Goal: Task Accomplishment & Management: Manage account settings

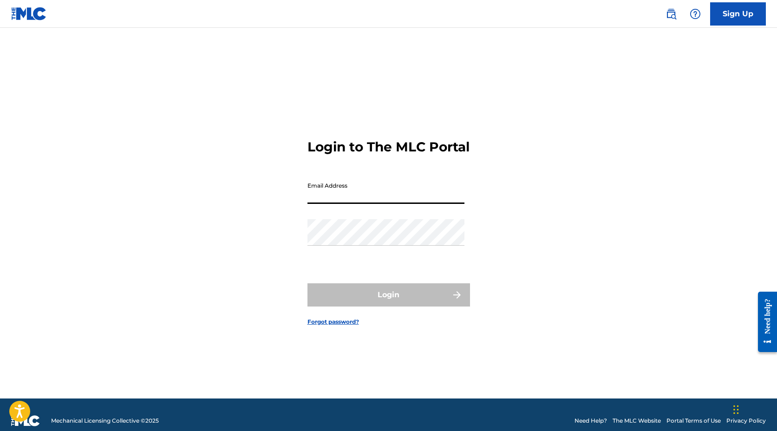
click at [346, 199] on input "Email Address" at bounding box center [385, 190] width 157 height 26
type input "[EMAIL_ADDRESS][DOMAIN_NAME]"
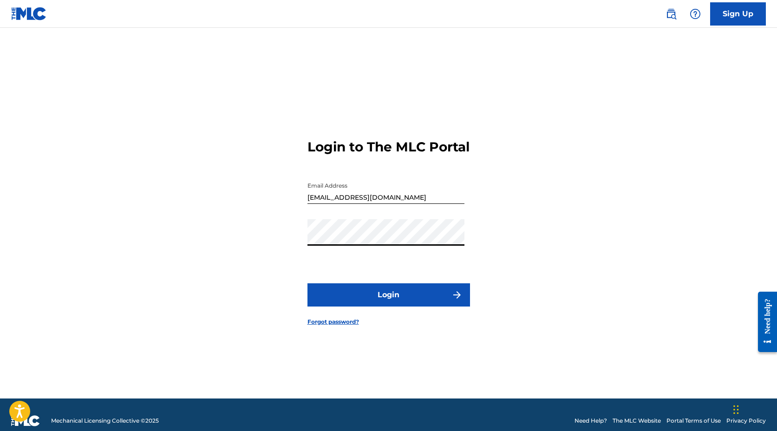
click at [383, 299] on button "Login" at bounding box center [388, 294] width 163 height 23
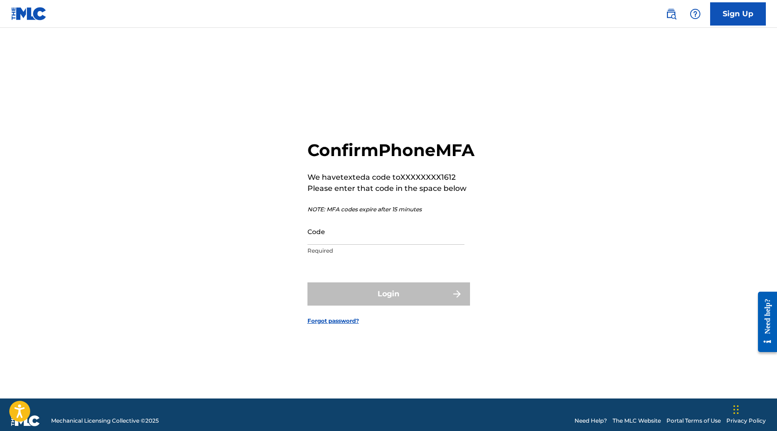
click at [349, 244] on input "Code" at bounding box center [385, 231] width 157 height 26
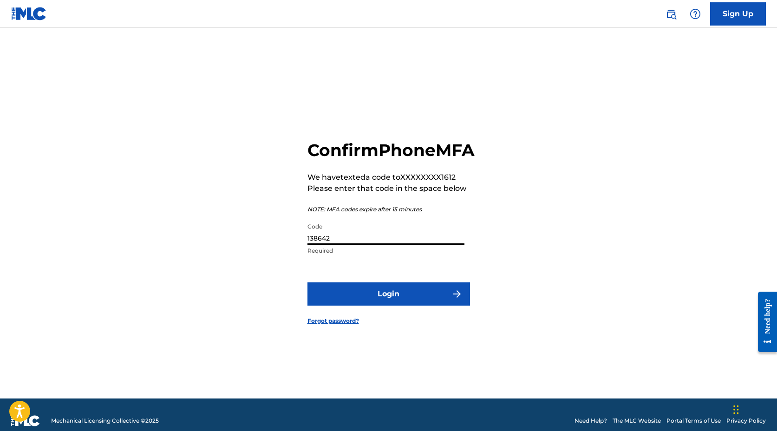
type input "138642"
click at [375, 298] on button "Login" at bounding box center [388, 293] width 163 height 23
